Goal: Check status: Check status

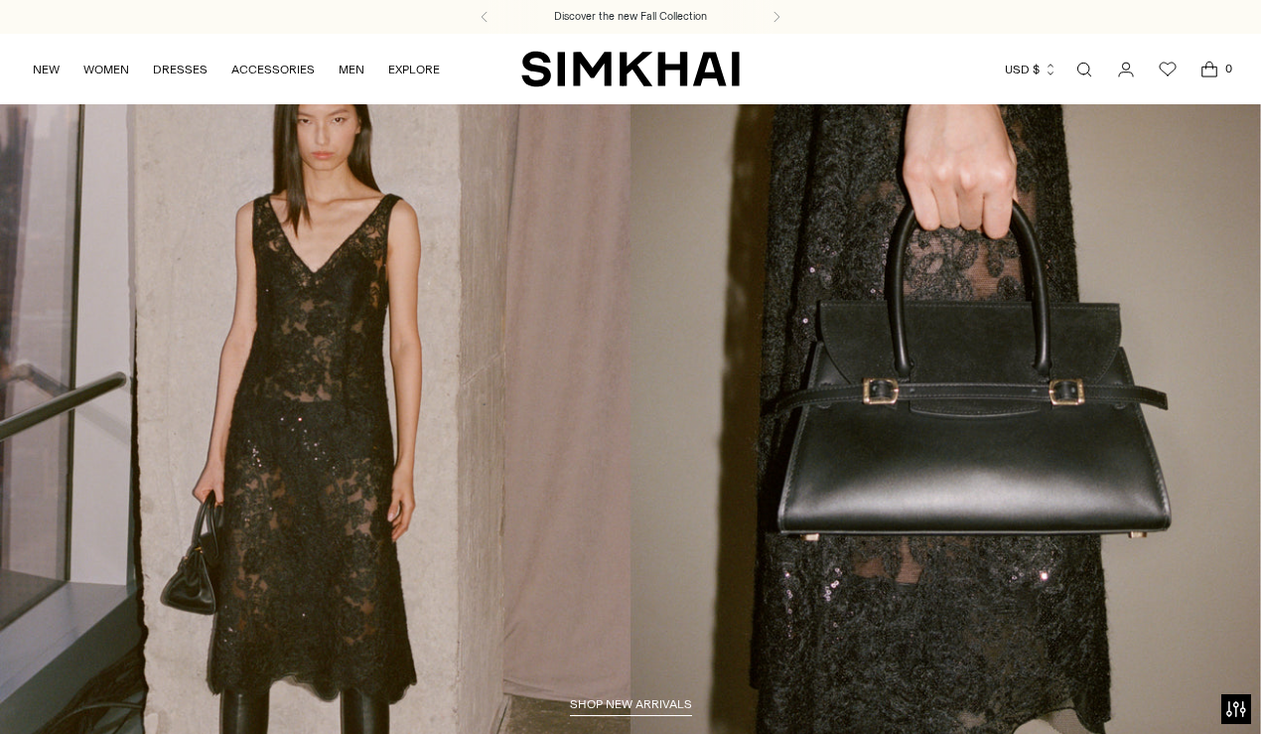
click at [1126, 70] on icon "Go to the account page" at bounding box center [1126, 70] width 28 height 20
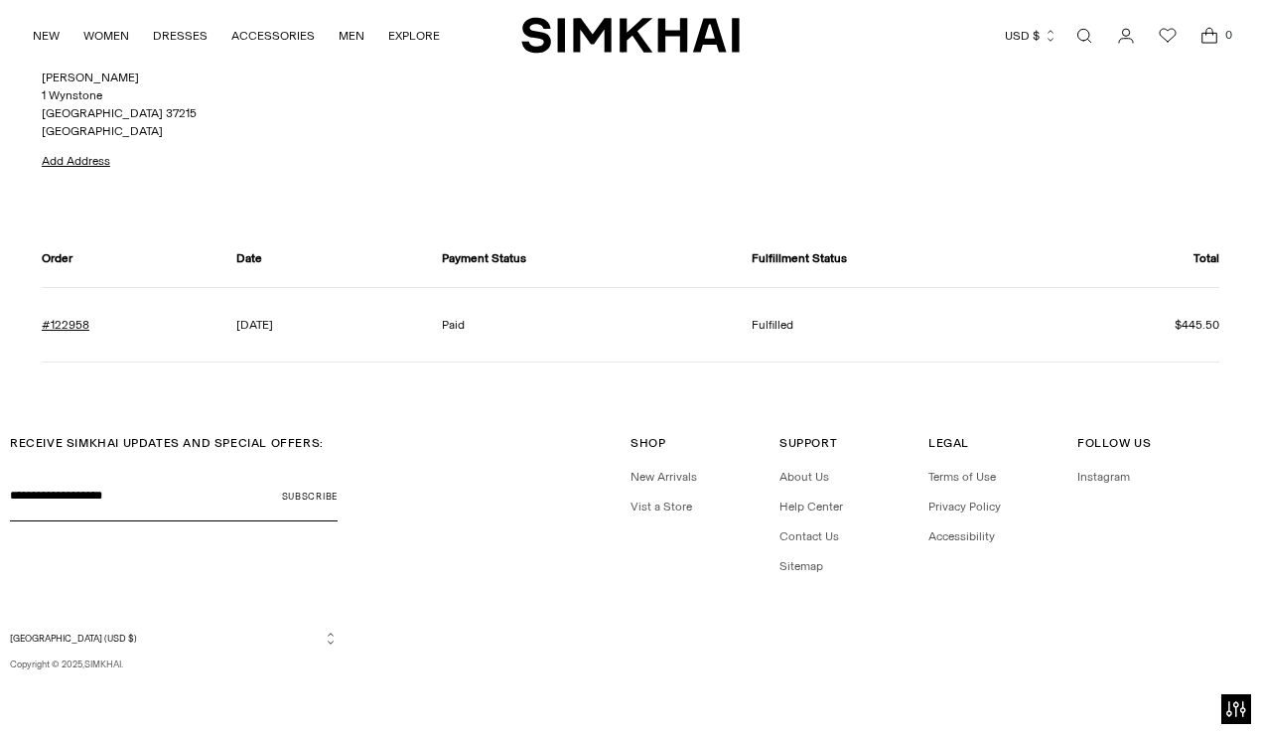
scroll to position [158, 0]
click at [73, 326] on link "#122958" at bounding box center [66, 326] width 48 height 18
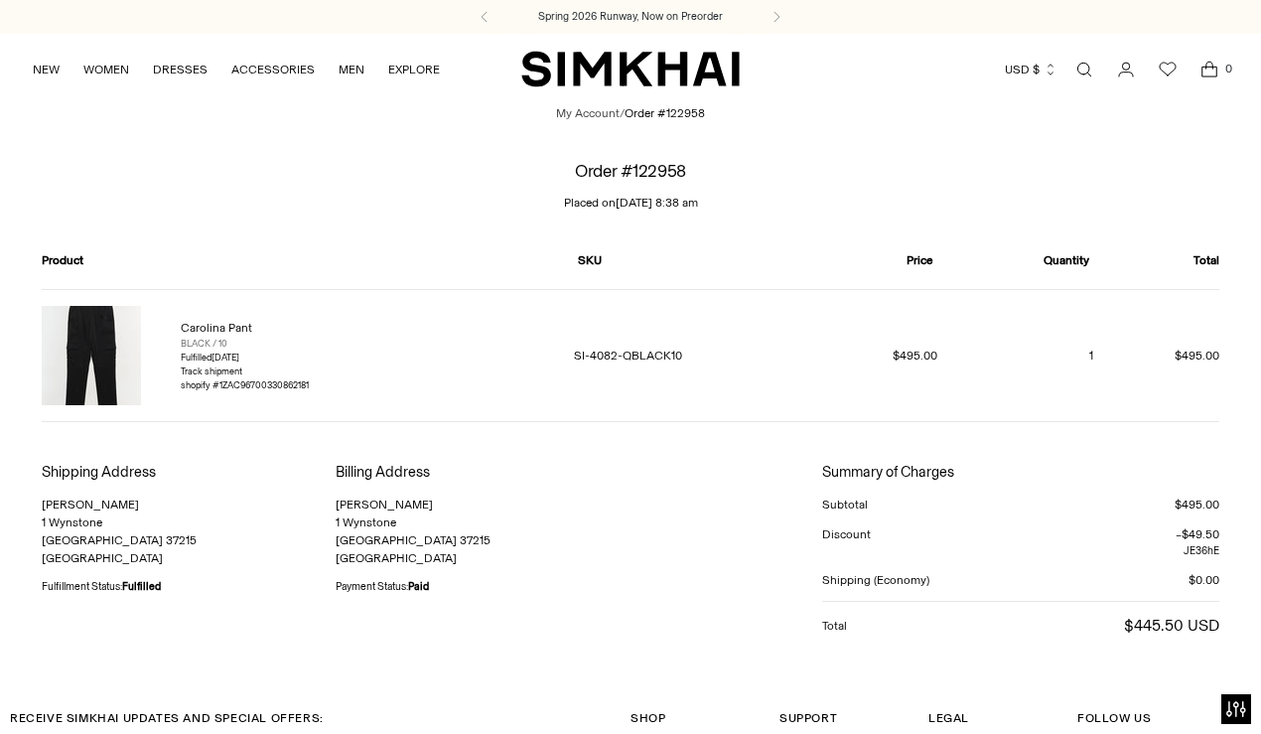
click at [101, 343] on img at bounding box center [91, 355] width 99 height 99
click at [275, 386] on div "shopify #1ZAC96700330862181" at bounding box center [245, 385] width 128 height 14
click at [581, 114] on link "My Account" at bounding box center [588, 113] width 64 height 18
